Goal: Task Accomplishment & Management: Manage account settings

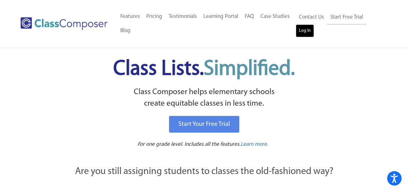
click at [310, 32] on link "Log In" at bounding box center [304, 30] width 18 height 13
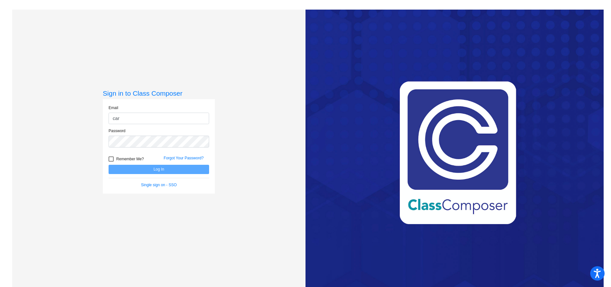
type input "[PERSON_NAME][EMAIL_ADDRESS][PERSON_NAME][DOMAIN_NAME]"
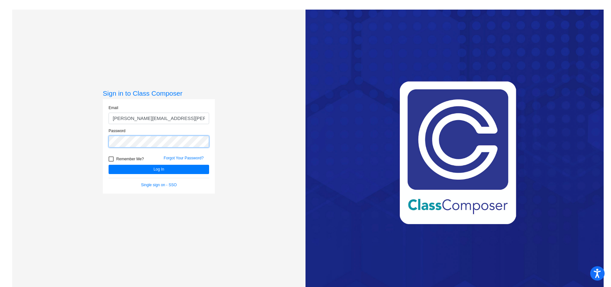
click at [109, 165] on button "Log In" at bounding box center [159, 169] width 101 height 9
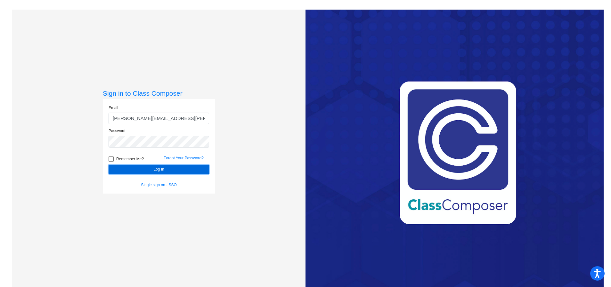
click at [152, 170] on button "Log In" at bounding box center [159, 169] width 101 height 9
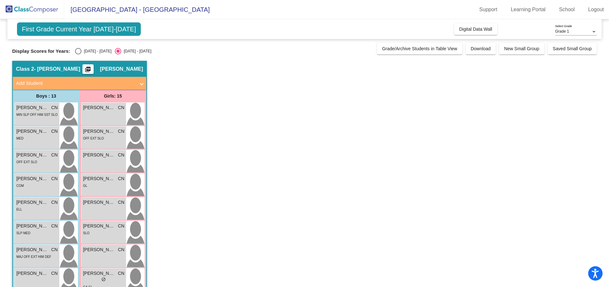
click at [78, 53] on div "Select an option" at bounding box center [78, 51] width 6 height 6
click at [78, 54] on input "[DATE] - [DATE]" at bounding box center [78, 54] width 0 height 0
radio input "true"
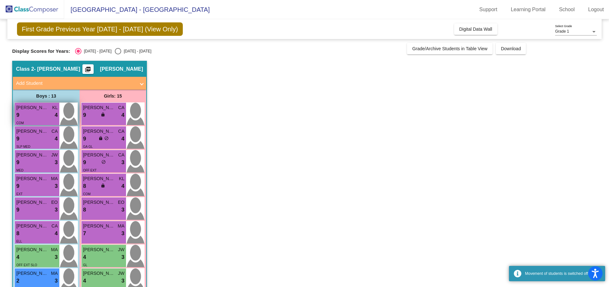
click at [35, 110] on span "[PERSON_NAME]" at bounding box center [32, 107] width 32 height 7
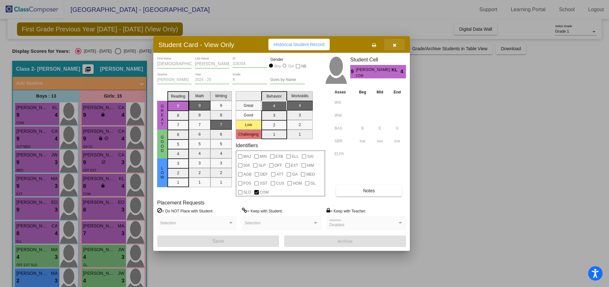
click at [394, 46] on icon "button" at bounding box center [395, 45] width 4 height 4
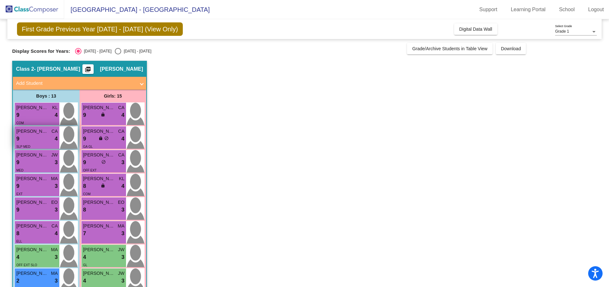
click at [23, 134] on span "[PERSON_NAME]" at bounding box center [32, 131] width 32 height 7
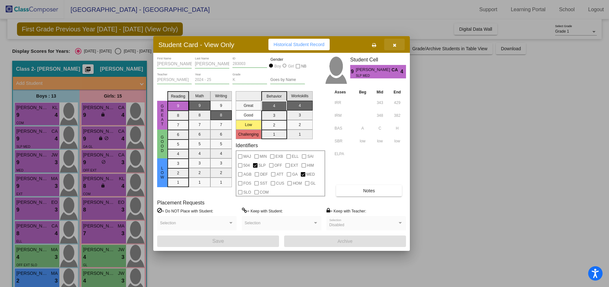
click at [394, 47] on icon "button" at bounding box center [395, 45] width 4 height 4
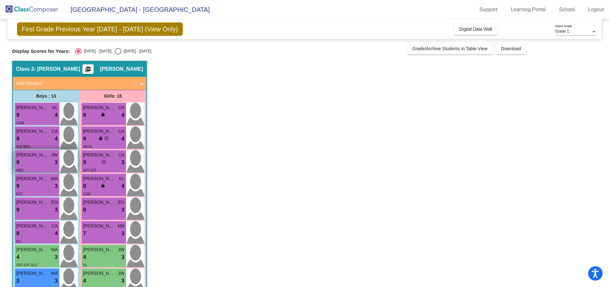
click at [30, 158] on span "[PERSON_NAME]" at bounding box center [32, 155] width 32 height 7
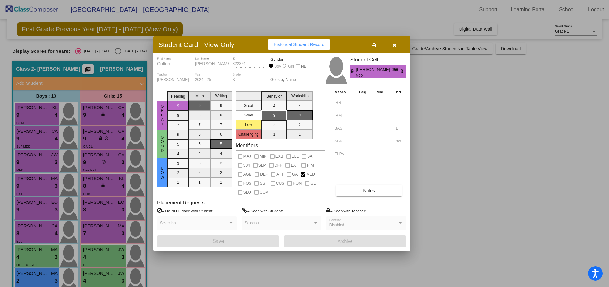
click at [394, 47] on icon "button" at bounding box center [395, 45] width 4 height 4
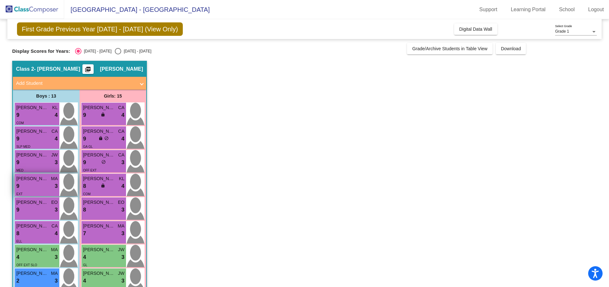
click at [34, 181] on span "[PERSON_NAME]" at bounding box center [32, 179] width 32 height 7
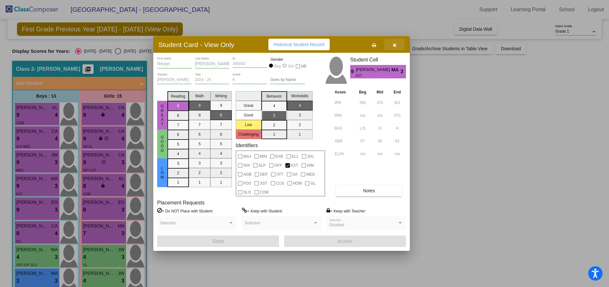
click at [394, 44] on icon "button" at bounding box center [395, 45] width 4 height 4
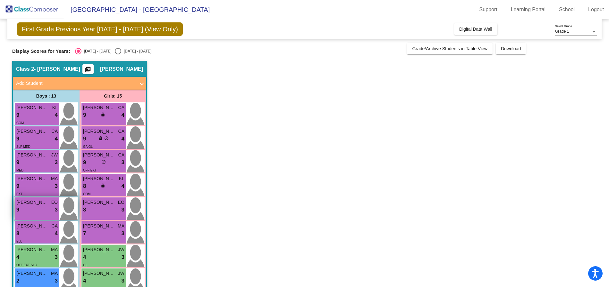
click at [34, 203] on span "[PERSON_NAME]" at bounding box center [32, 202] width 32 height 7
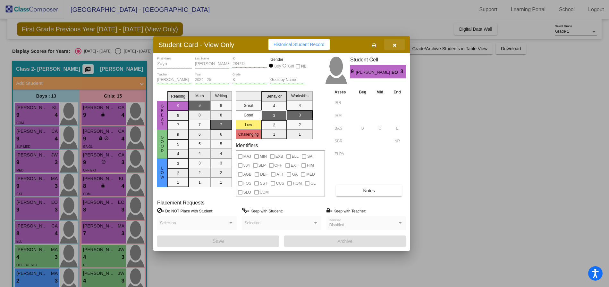
click at [394, 46] on icon "button" at bounding box center [395, 45] width 4 height 4
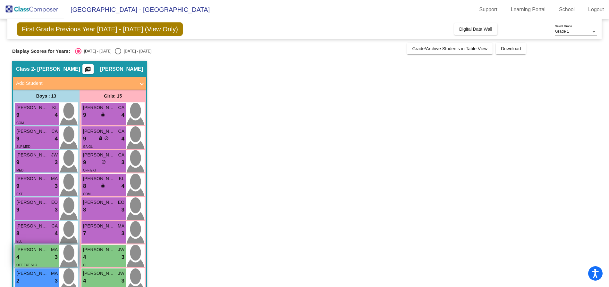
click at [34, 252] on span "[PERSON_NAME]" at bounding box center [32, 250] width 32 height 7
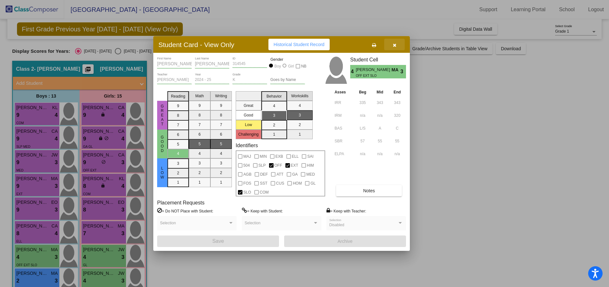
click at [396, 45] on button "button" at bounding box center [394, 45] width 21 height 12
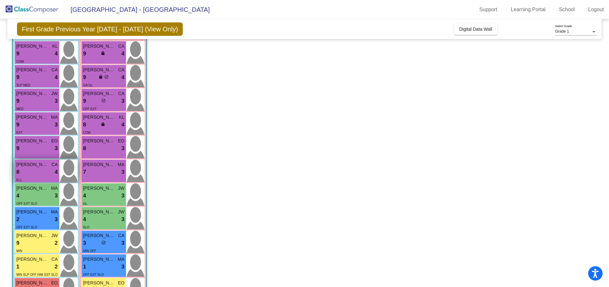
scroll to position [62, 0]
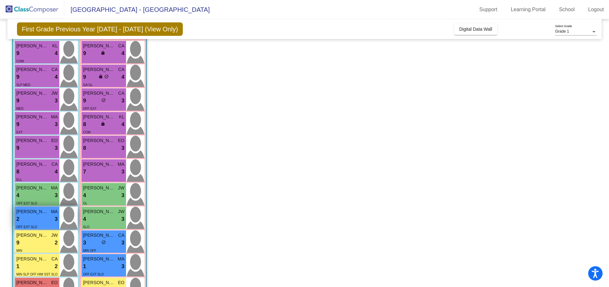
click at [36, 213] on span "[PERSON_NAME]" at bounding box center [32, 212] width 32 height 7
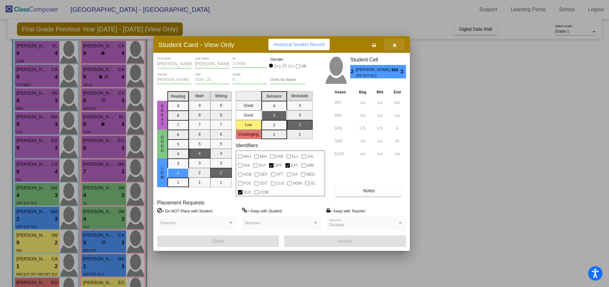
click at [395, 45] on icon "button" at bounding box center [395, 45] width 4 height 4
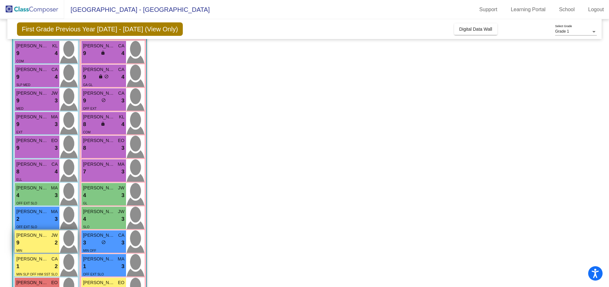
click at [24, 236] on span "[PERSON_NAME]" at bounding box center [32, 235] width 32 height 7
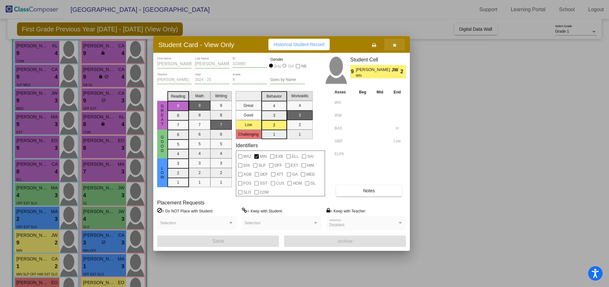
click at [395, 45] on icon "button" at bounding box center [395, 45] width 4 height 4
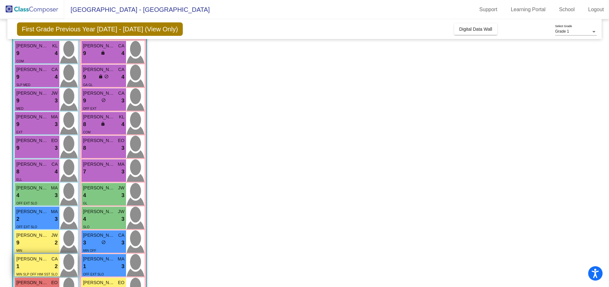
click at [35, 260] on span "[PERSON_NAME]" at bounding box center [32, 259] width 32 height 7
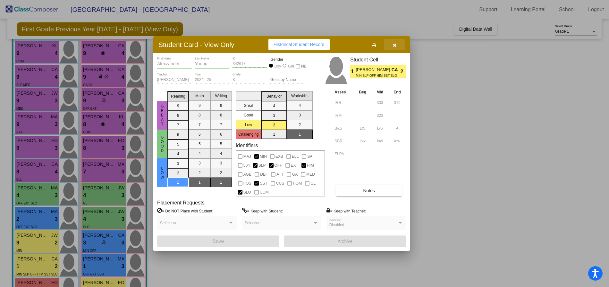
click at [394, 45] on icon "button" at bounding box center [395, 45] width 4 height 4
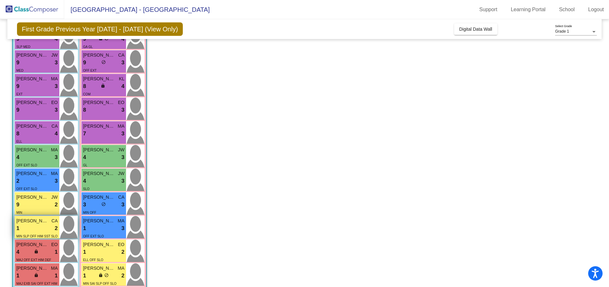
scroll to position [109, 0]
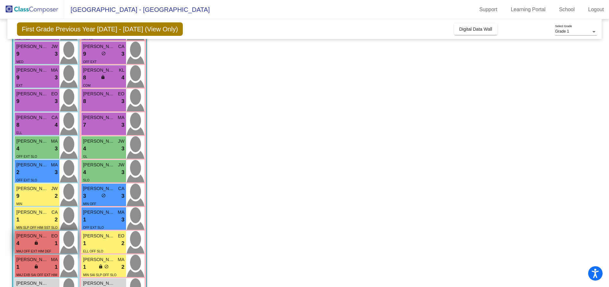
click at [43, 238] on span "[PERSON_NAME]" at bounding box center [32, 236] width 32 height 7
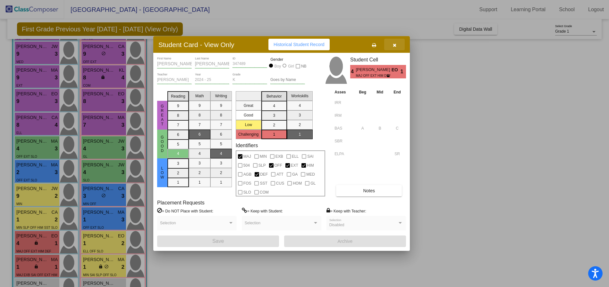
click at [395, 46] on icon "button" at bounding box center [395, 45] width 4 height 4
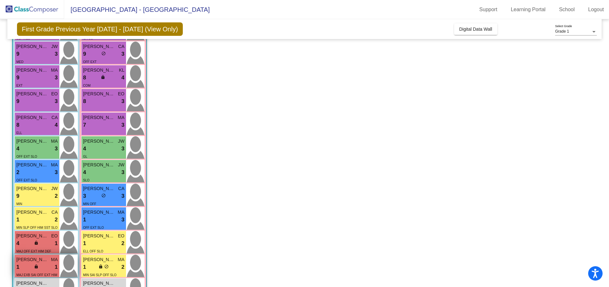
click at [30, 259] on span "[PERSON_NAME]" at bounding box center [32, 260] width 32 height 7
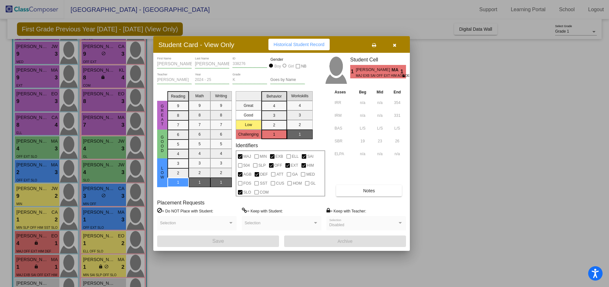
click at [395, 43] on icon "button" at bounding box center [395, 45] width 4 height 4
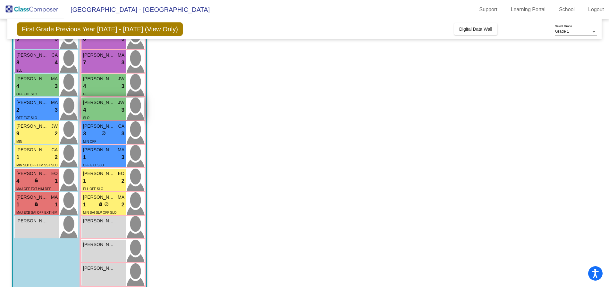
scroll to position [180, 0]
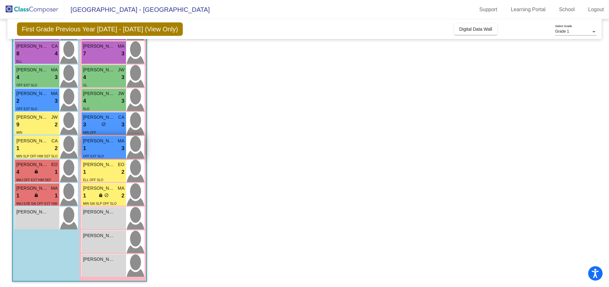
click at [94, 141] on span "[PERSON_NAME]" at bounding box center [99, 141] width 32 height 7
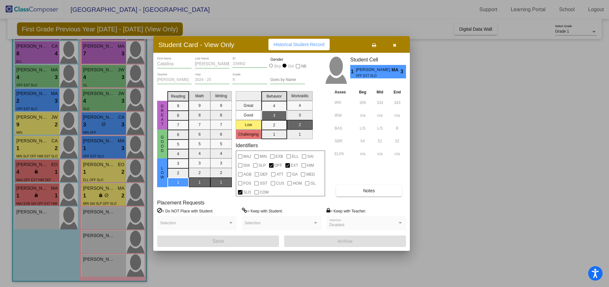
click at [393, 46] on icon "button" at bounding box center [395, 45] width 4 height 4
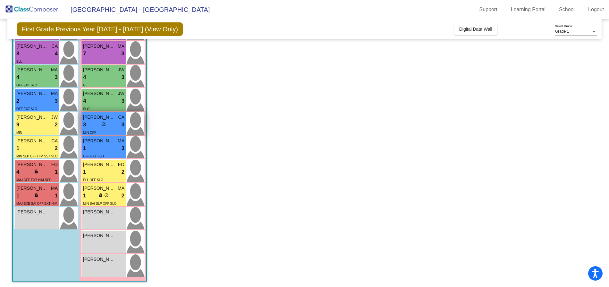
click at [97, 119] on span "[PERSON_NAME]" at bounding box center [99, 117] width 32 height 7
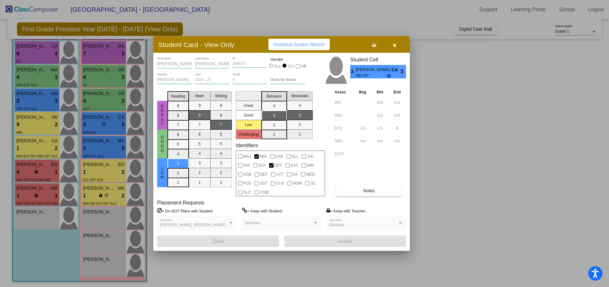
click at [396, 45] on button "button" at bounding box center [394, 45] width 21 height 12
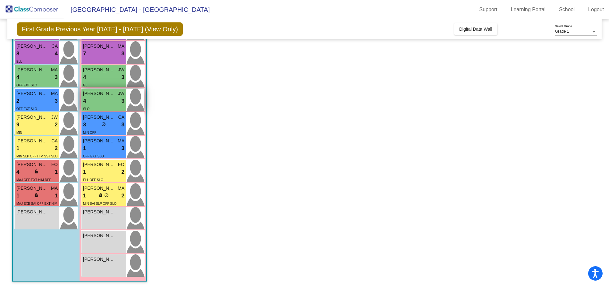
click at [102, 95] on span "[PERSON_NAME]" at bounding box center [99, 93] width 32 height 7
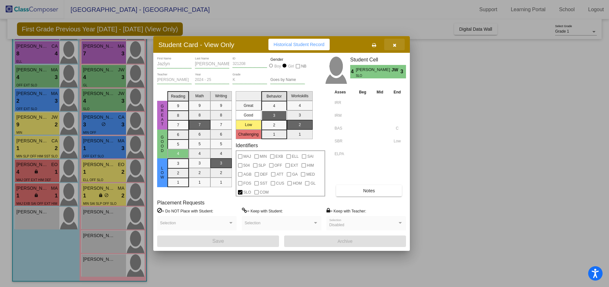
click at [394, 46] on icon "button" at bounding box center [395, 45] width 4 height 4
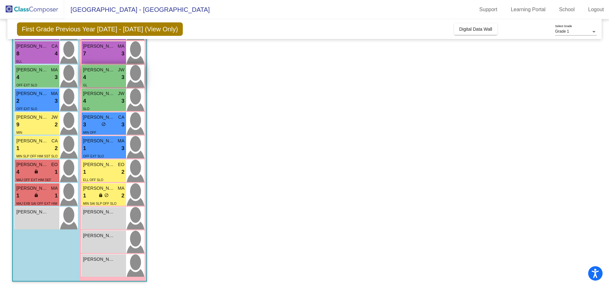
click at [95, 69] on span "[PERSON_NAME]" at bounding box center [99, 70] width 32 height 7
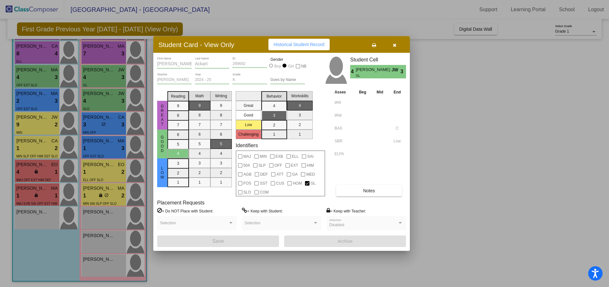
click at [395, 46] on icon "button" at bounding box center [395, 45] width 4 height 4
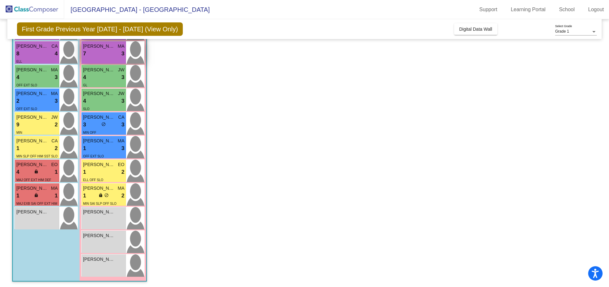
click at [101, 46] on span "[PERSON_NAME]" at bounding box center [99, 46] width 32 height 7
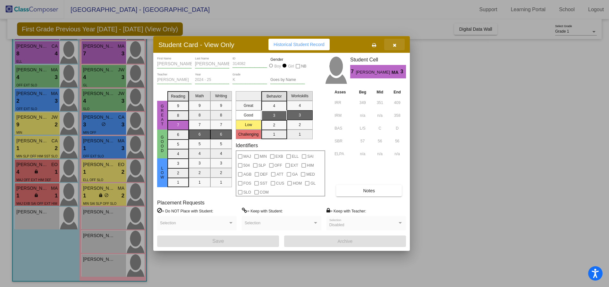
click at [397, 46] on button "button" at bounding box center [394, 45] width 21 height 12
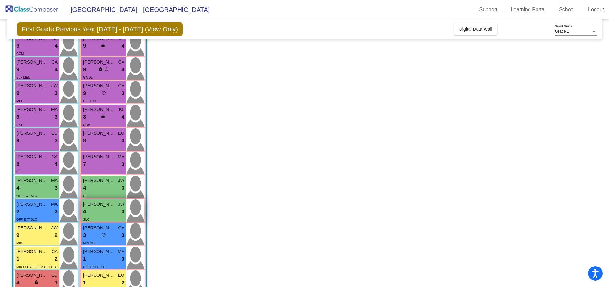
scroll to position [68, 0]
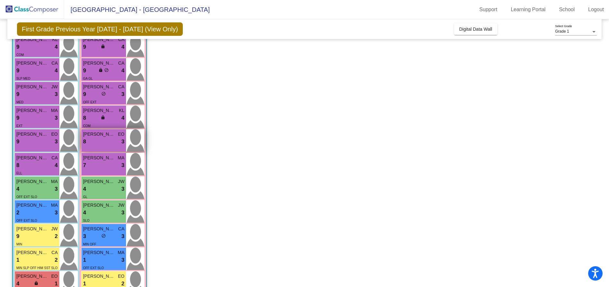
click at [105, 135] on span "[PERSON_NAME]" at bounding box center [99, 134] width 32 height 7
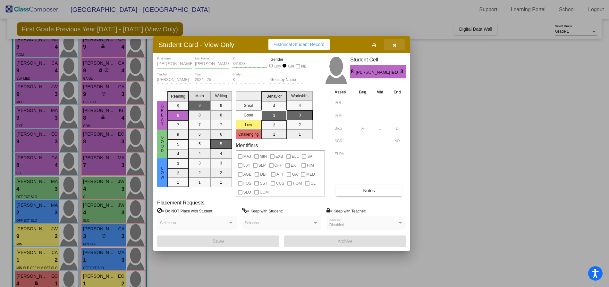
click at [396, 44] on icon "button" at bounding box center [395, 45] width 4 height 4
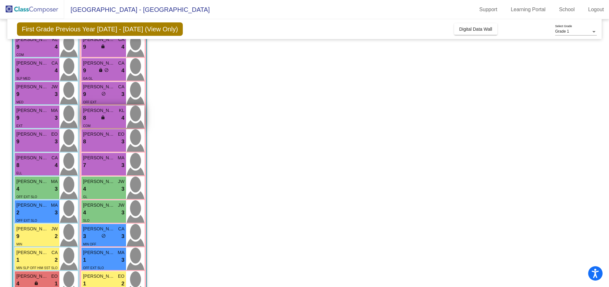
click at [101, 108] on span "[PERSON_NAME]" at bounding box center [99, 110] width 32 height 7
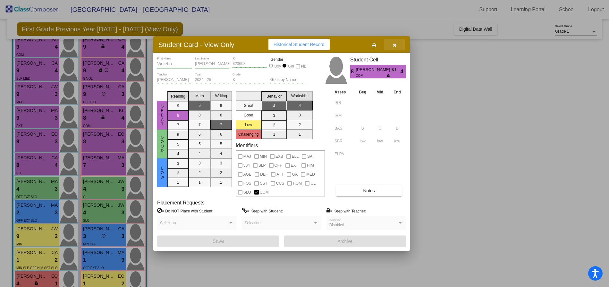
click at [396, 45] on button "button" at bounding box center [394, 45] width 21 height 12
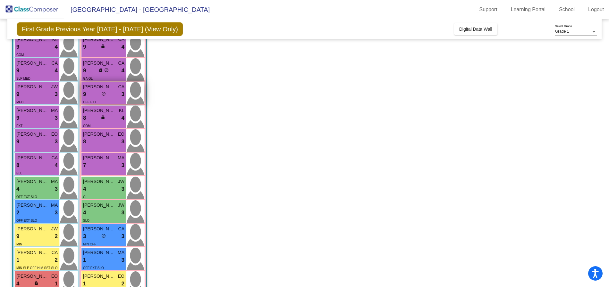
click at [99, 90] on span "[PERSON_NAME]" at bounding box center [99, 87] width 32 height 7
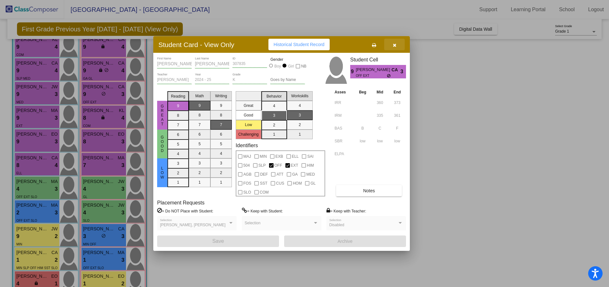
click at [394, 46] on icon "button" at bounding box center [395, 45] width 4 height 4
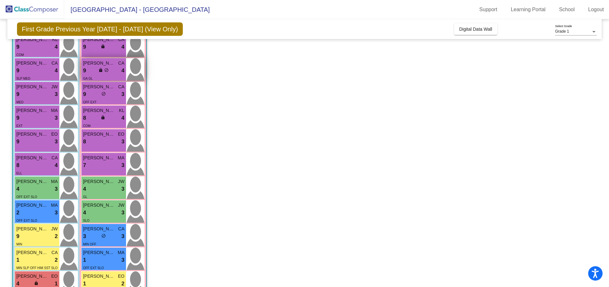
click at [100, 65] on span "[PERSON_NAME]" at bounding box center [99, 63] width 32 height 7
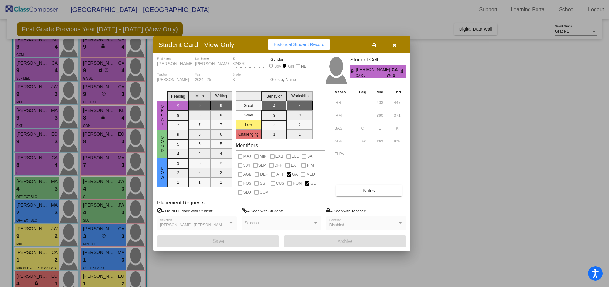
click at [397, 46] on button "button" at bounding box center [394, 45] width 21 height 12
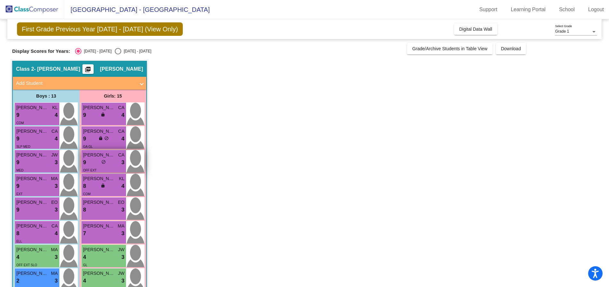
scroll to position [0, 0]
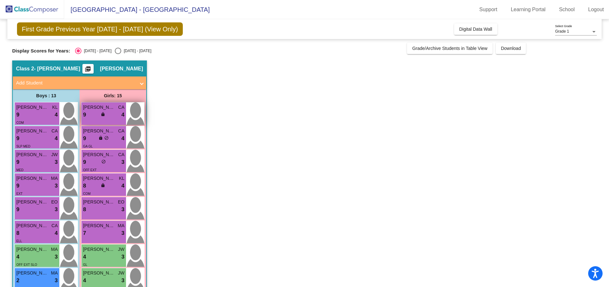
click at [93, 108] on span "[PERSON_NAME]" at bounding box center [99, 107] width 32 height 7
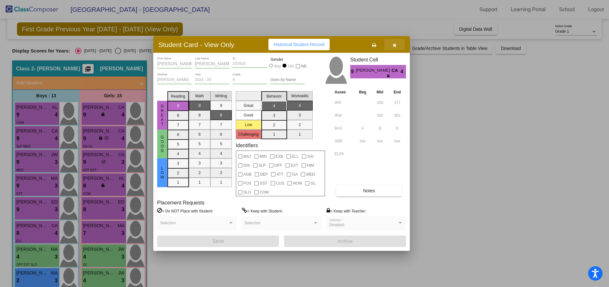
click at [395, 45] on icon "button" at bounding box center [395, 45] width 4 height 4
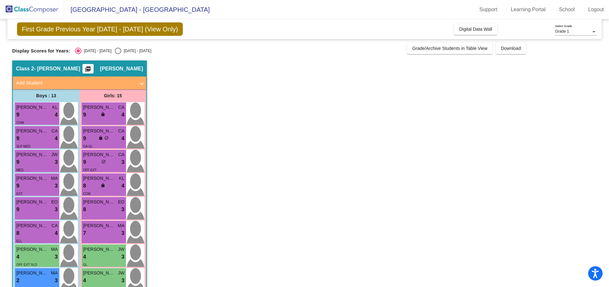
click at [336, 108] on app-classroom "Class 2 - [PERSON_NAME] picture_as_pdf [PERSON_NAME] Add Student First Name Las…" at bounding box center [304, 265] width 584 height 408
